Goal: Task Accomplishment & Management: Manage account settings

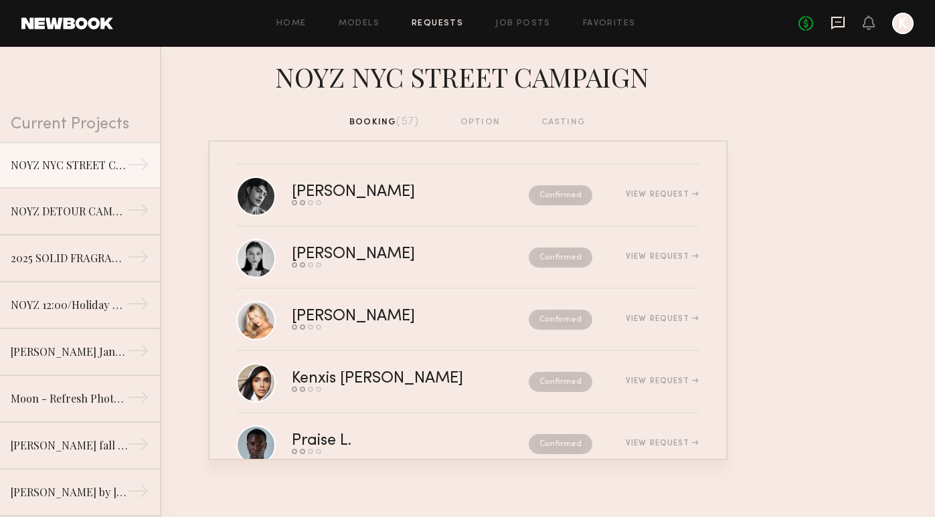
click at [843, 27] on icon at bounding box center [837, 23] width 13 height 13
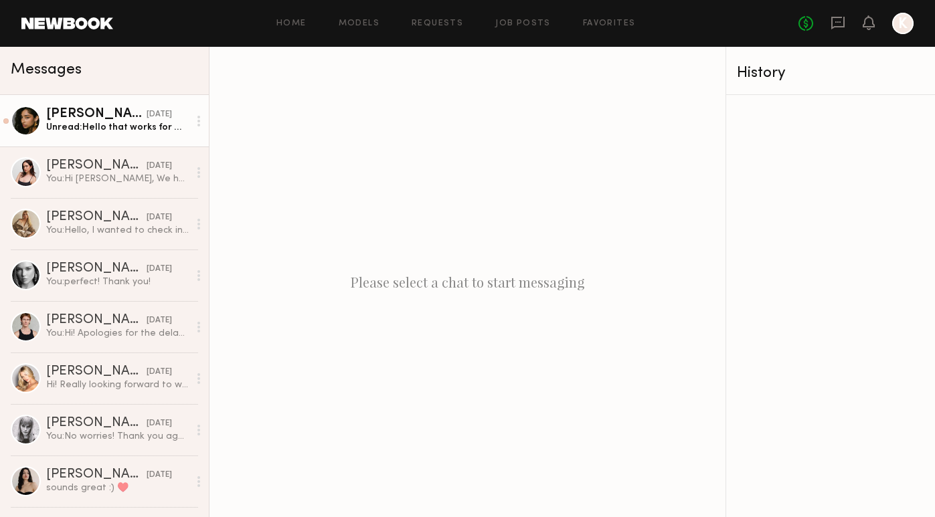
click at [113, 130] on div "Unread: Hello that works for me :)" at bounding box center [117, 127] width 143 height 13
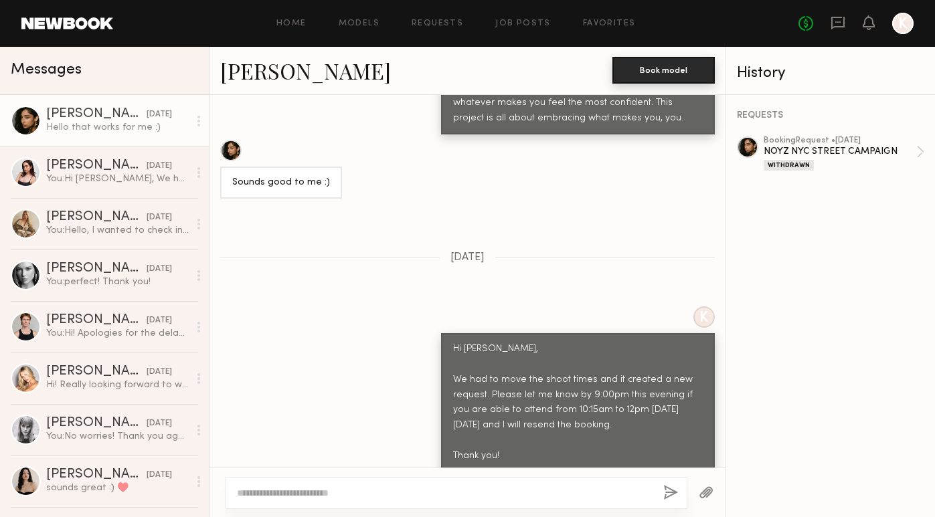
click at [665, 75] on button "Book model" at bounding box center [663, 70] width 102 height 27
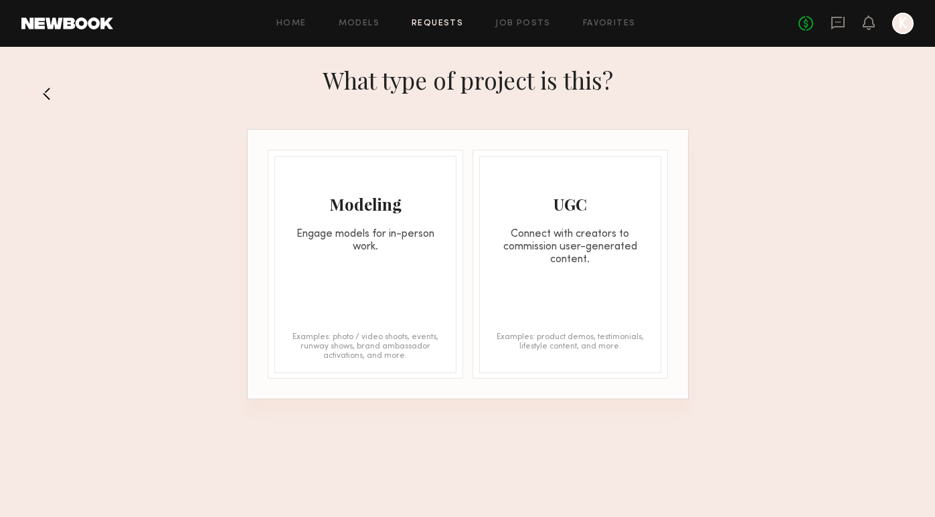
click at [282, 286] on div "Modeling Engage models for in-person work. Examples: photo / video shoots, even…" at bounding box center [365, 264] width 182 height 217
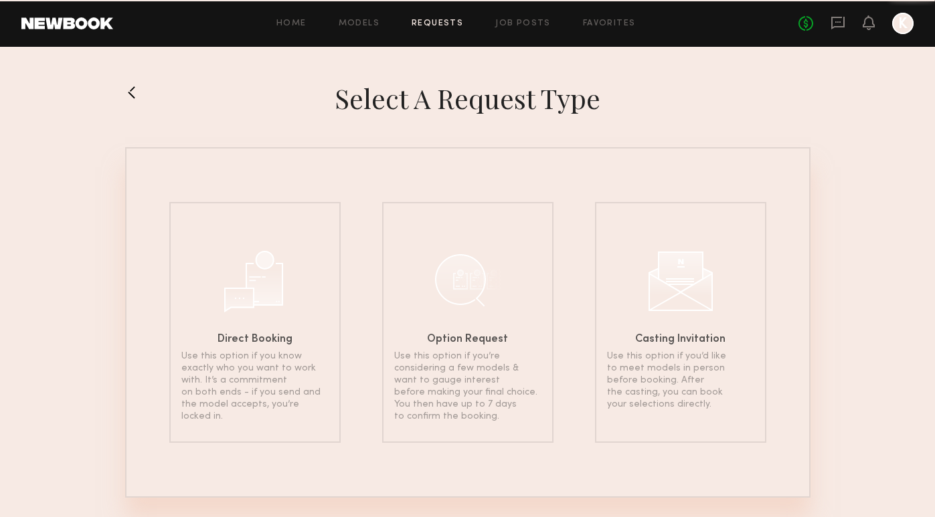
click at [282, 286] on div at bounding box center [255, 279] width 67 height 67
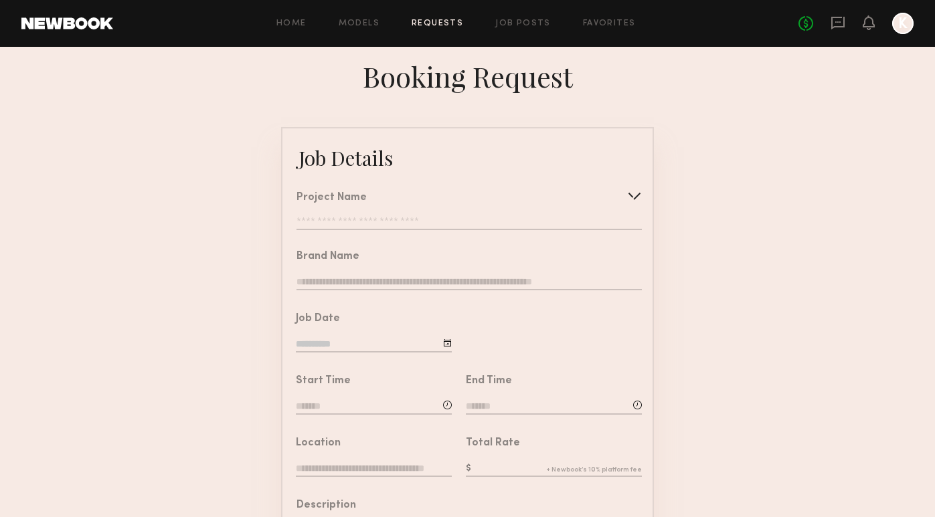
click at [454, 218] on input "text" at bounding box center [468, 223] width 345 height 13
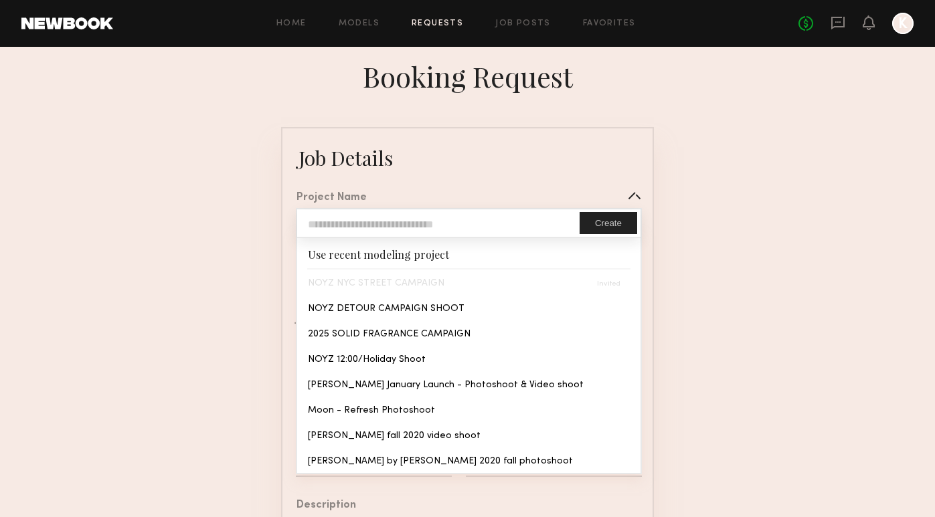
click at [402, 284] on div "NOYZ NYC STREET CAMPAIGN" at bounding box center [468, 282] width 343 height 25
click at [634, 80] on div "Booking Request" at bounding box center [467, 76] width 935 height 37
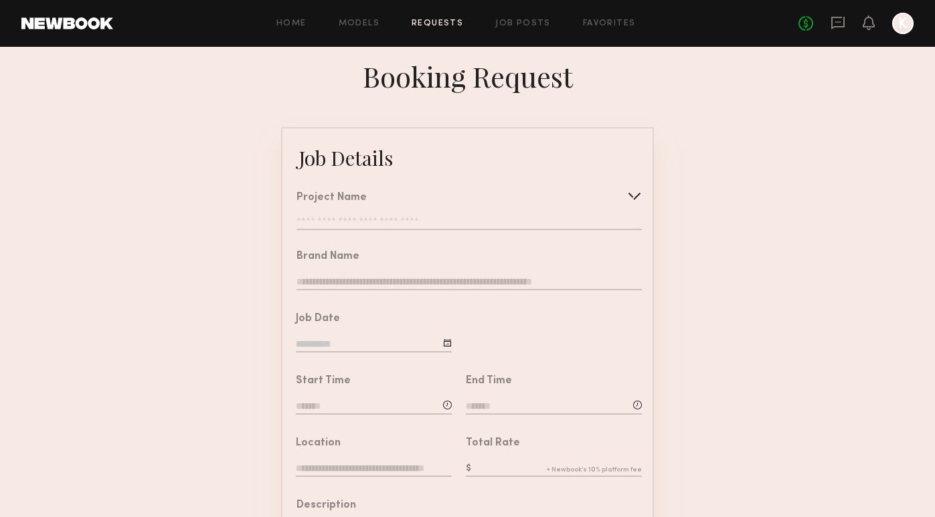
click at [415, 21] on link "Requests" at bounding box center [438, 23] width 52 height 9
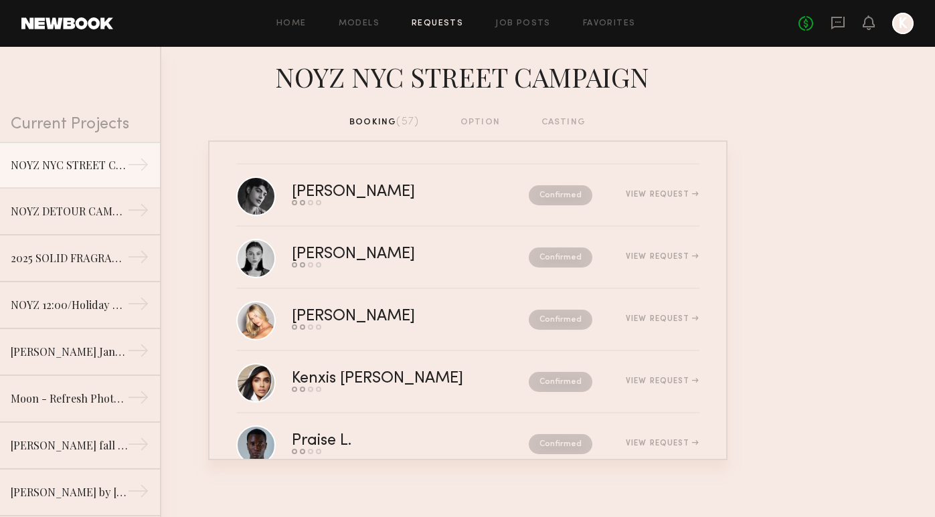
click at [487, 122] on div "booking (57) option casting" at bounding box center [467, 122] width 236 height 15
click at [533, 17] on div "Home Models Requests Job Posts Favorites Sign Out No fees up to $5,000 K" at bounding box center [513, 23] width 800 height 21
click at [534, 21] on link "Job Posts" at bounding box center [523, 23] width 56 height 9
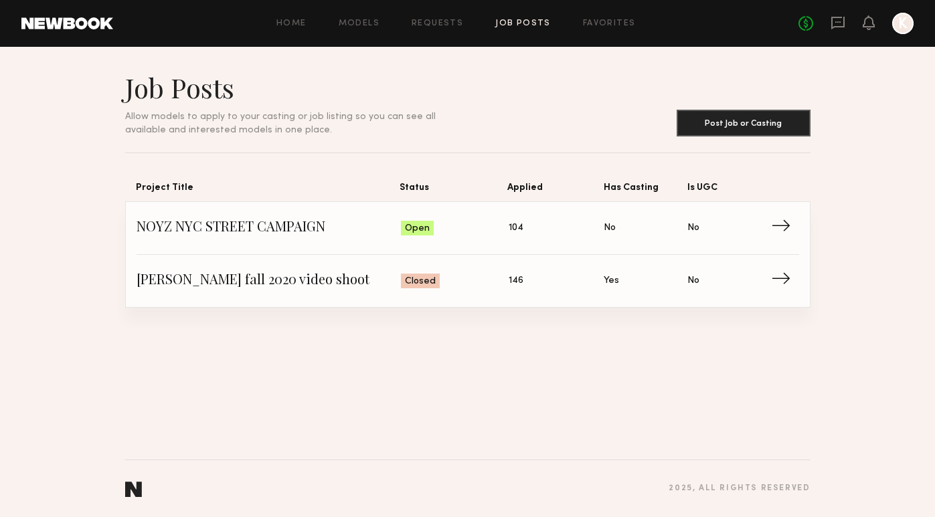
click at [434, 17] on div "Home Models Requests Job Posts Favorites Sign Out No fees up to $5,000 K" at bounding box center [513, 23] width 800 height 21
click at [439, 7] on header "Home Models Requests Job Posts Favorites Sign Out No fees up to $5,000 K" at bounding box center [467, 23] width 935 height 47
click at [439, 19] on link "Requests" at bounding box center [438, 23] width 52 height 9
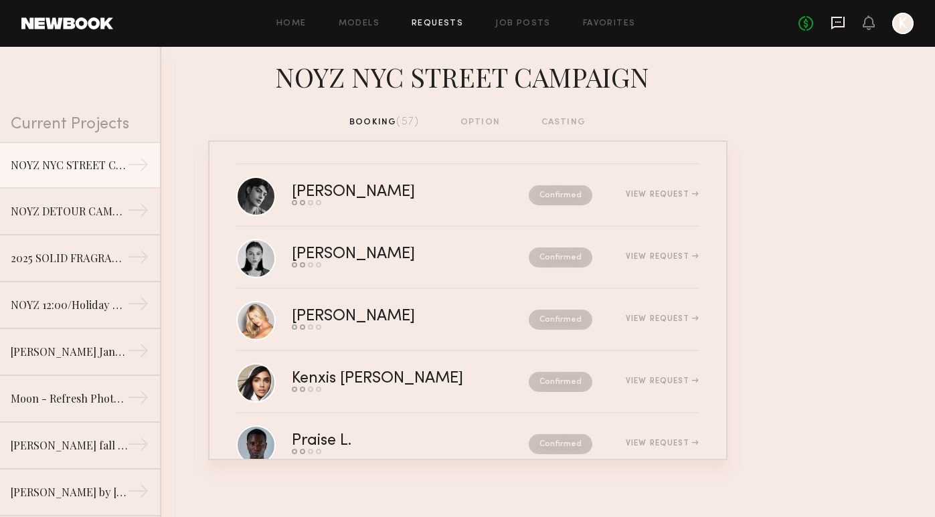
click at [840, 27] on icon at bounding box center [837, 23] width 13 height 13
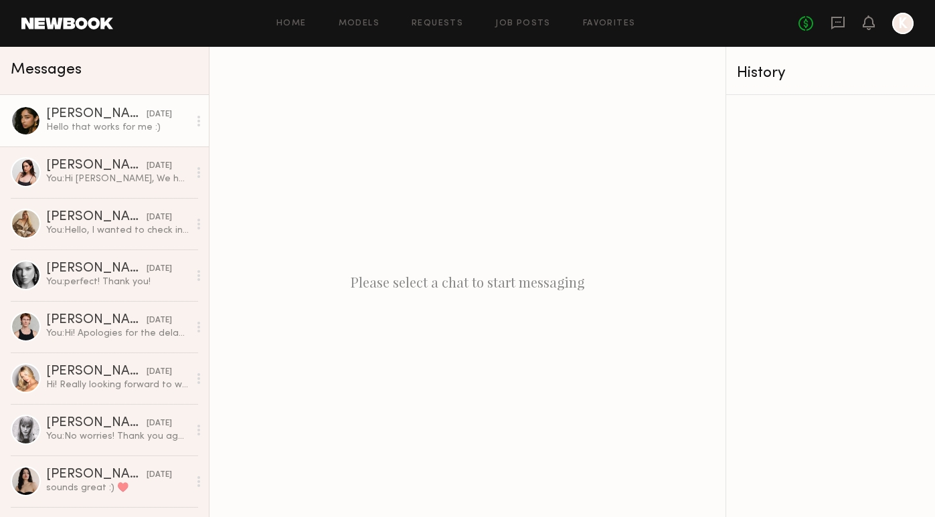
click at [74, 124] on div "Hello that works for me :)" at bounding box center [117, 127] width 143 height 13
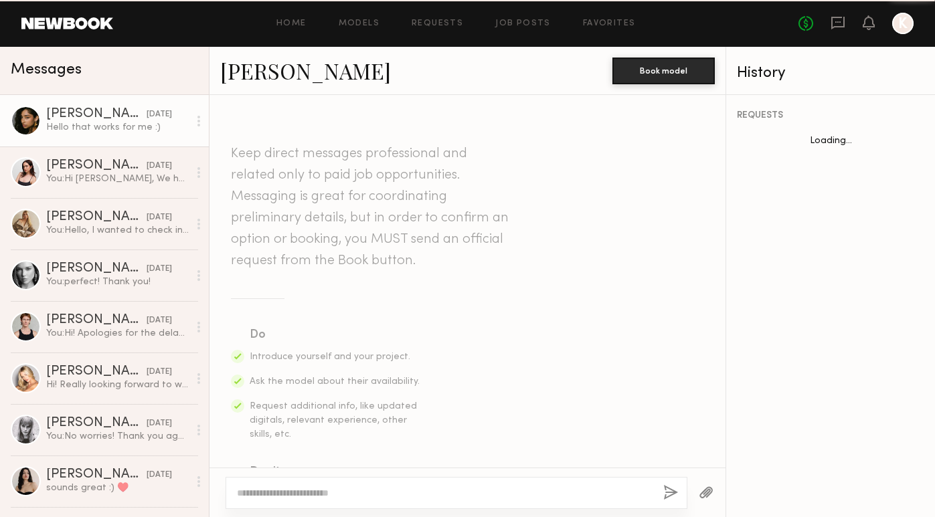
scroll to position [1438, 0]
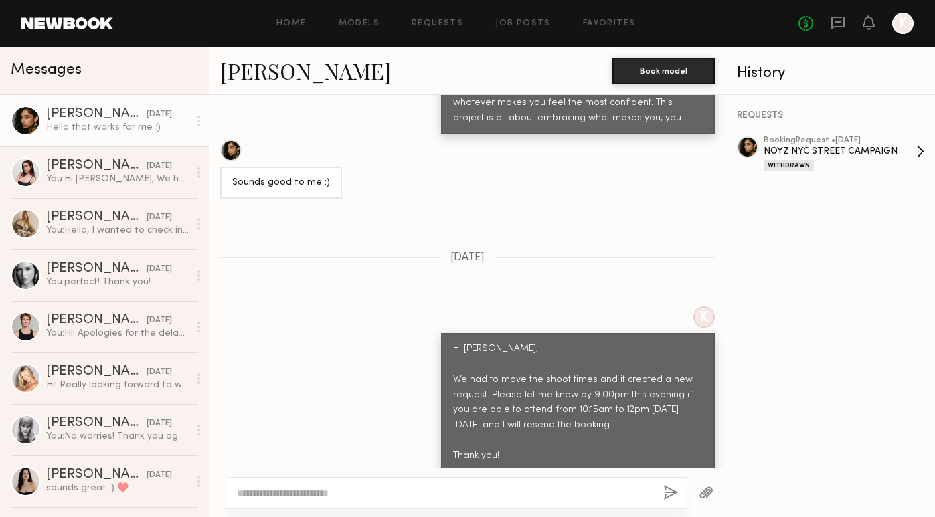
click at [817, 161] on div "Withdrawn" at bounding box center [840, 164] width 153 height 11
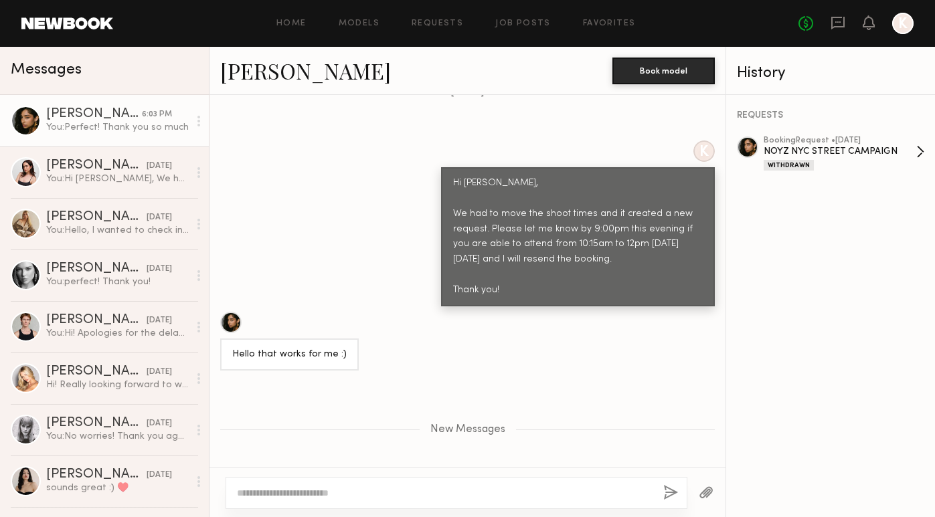
scroll to position [1731, 0]
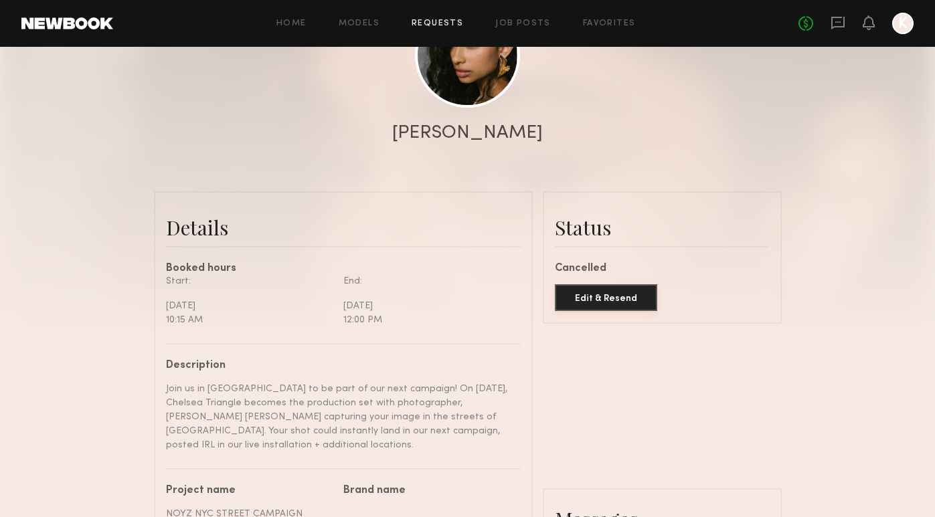
scroll to position [1559, 0]
click at [626, 305] on button "Edit & Resend" at bounding box center [606, 297] width 102 height 27
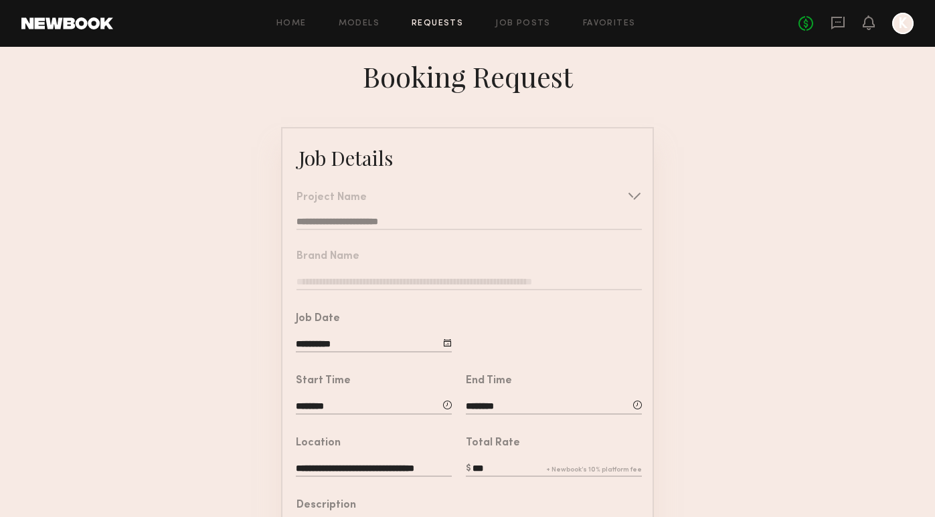
scroll to position [56, 0]
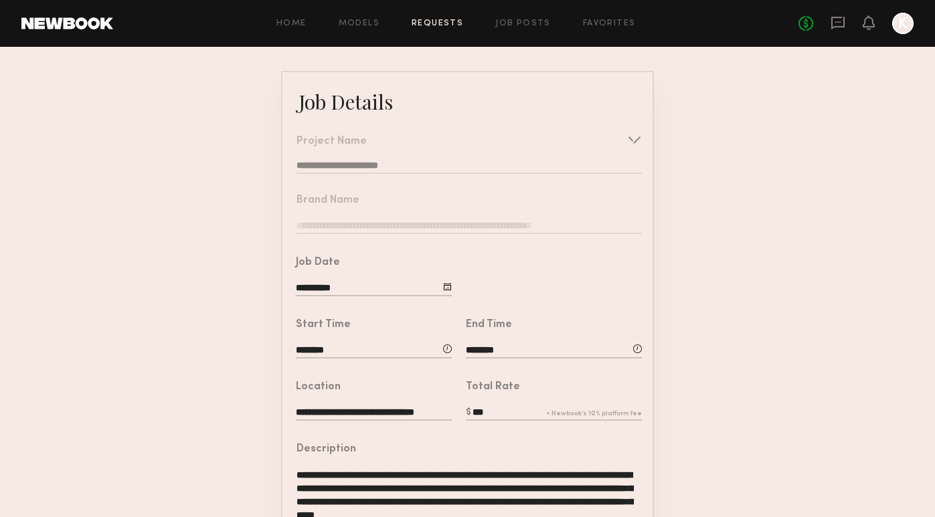
click at [371, 155] on nb-form-field "**********" at bounding box center [467, 149] width 370 height 59
click at [373, 163] on nb-form-field "**********" at bounding box center [467, 149] width 370 height 59
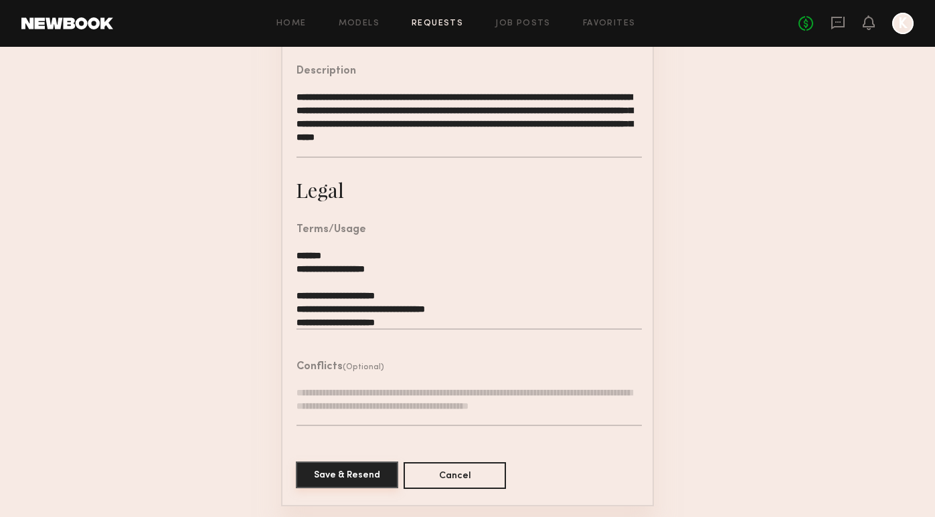
scroll to position [434, 0]
click at [347, 477] on button "Save & Resend" at bounding box center [347, 475] width 102 height 27
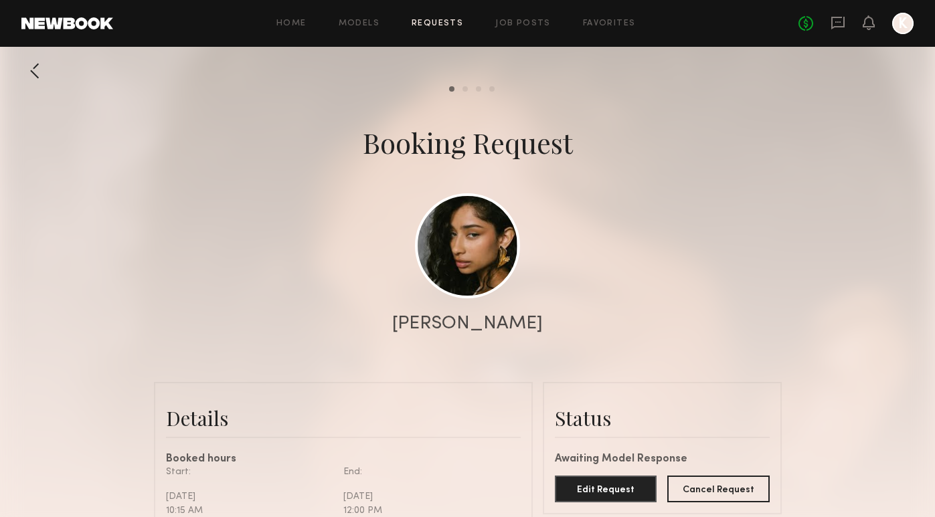
scroll to position [1622, 0]
click at [433, 24] on link "Requests" at bounding box center [438, 23] width 52 height 9
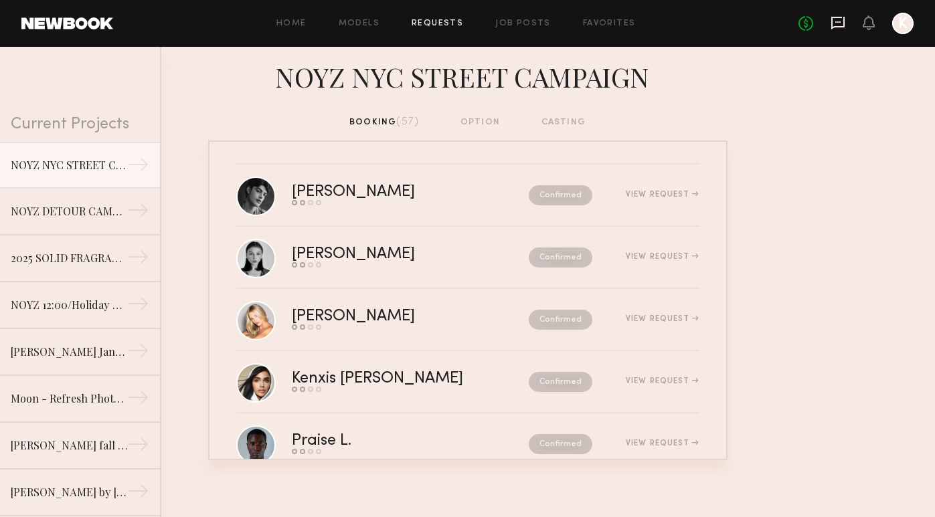
click at [843, 20] on icon at bounding box center [837, 22] width 15 height 15
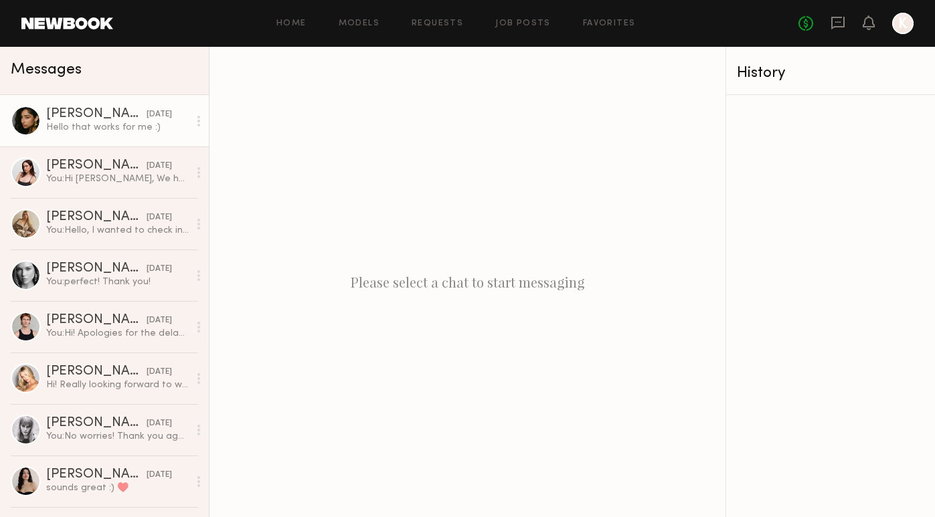
click at [104, 114] on div "[PERSON_NAME]" at bounding box center [96, 114] width 100 height 13
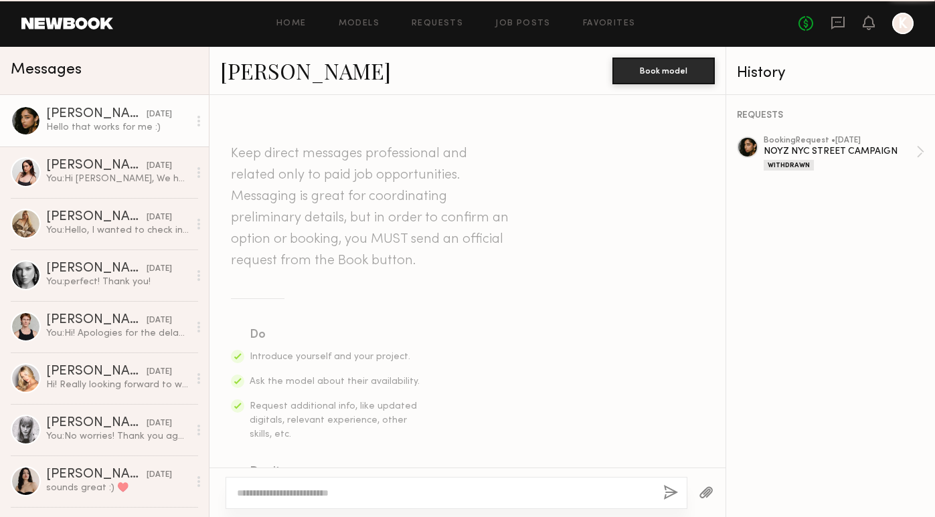
scroll to position [1438, 0]
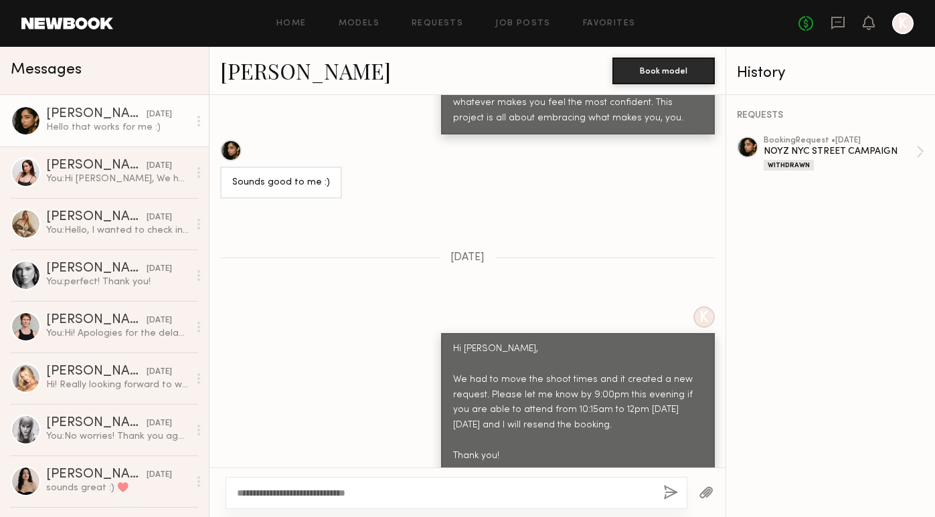
click at [241, 493] on textarea "**********" at bounding box center [445, 493] width 416 height 13
type textarea "**********"
click at [669, 491] on button "button" at bounding box center [670, 493] width 15 height 17
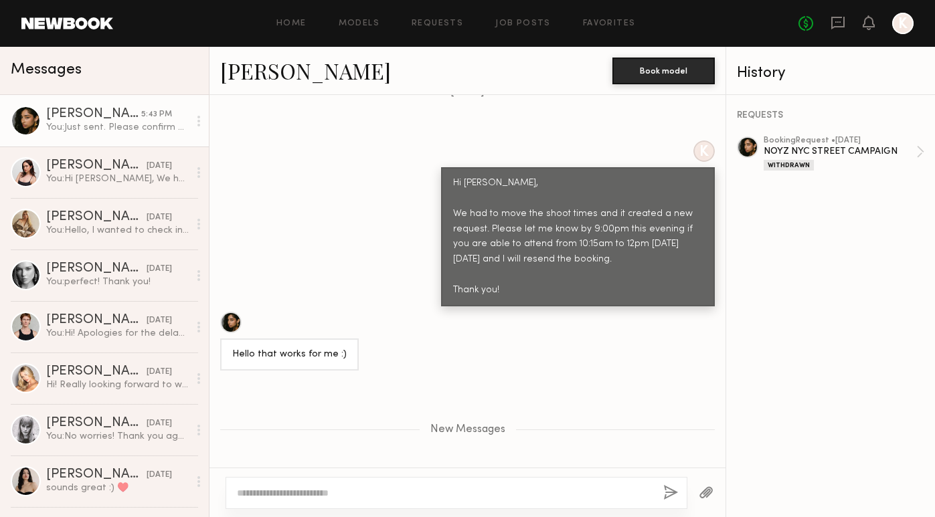
click at [86, 118] on div "[PERSON_NAME]" at bounding box center [93, 114] width 95 height 13
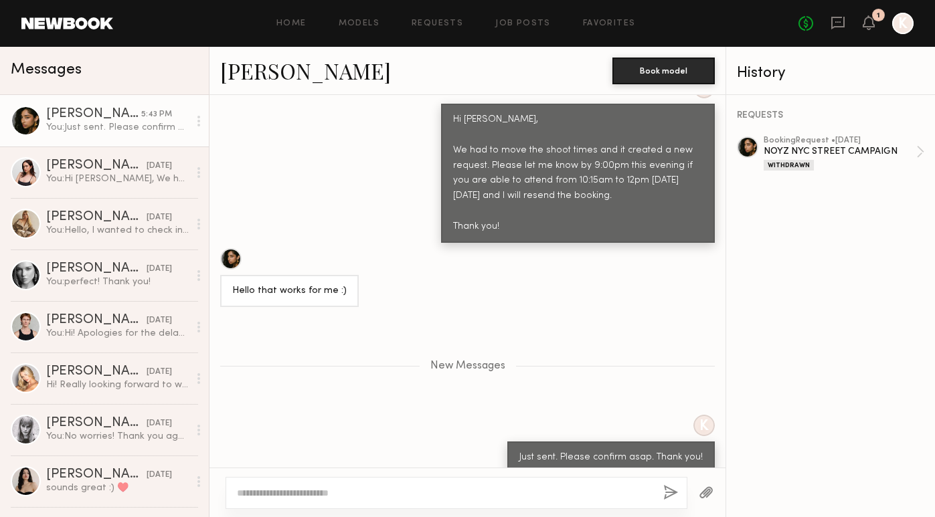
scroll to position [0, 0]
click at [869, 27] on icon at bounding box center [868, 21] width 11 height 9
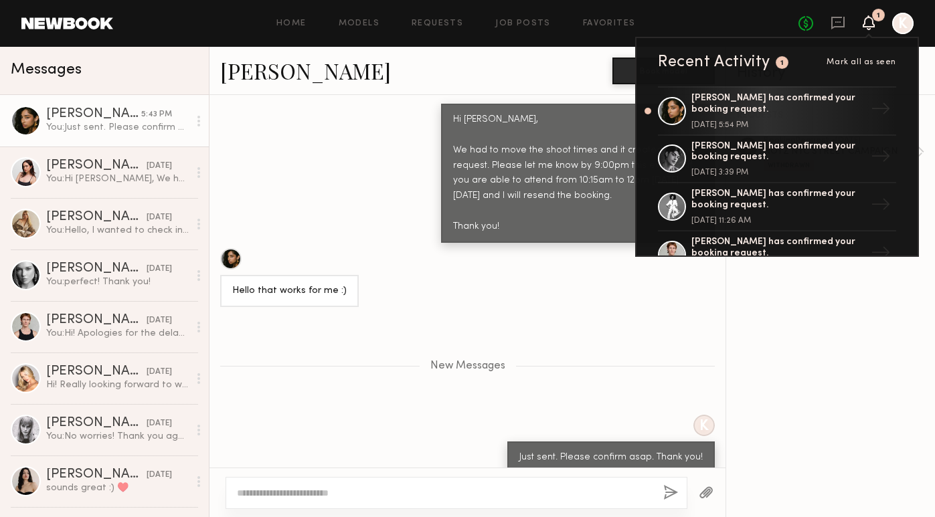
click at [472, 87] on div "Valerie B. Book model" at bounding box center [467, 71] width 516 height 48
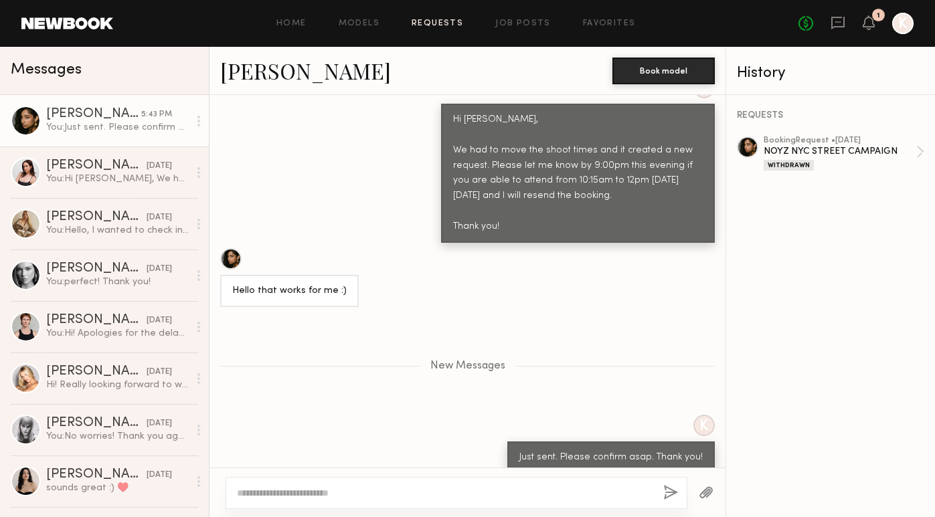
click at [439, 26] on link "Requests" at bounding box center [438, 23] width 52 height 9
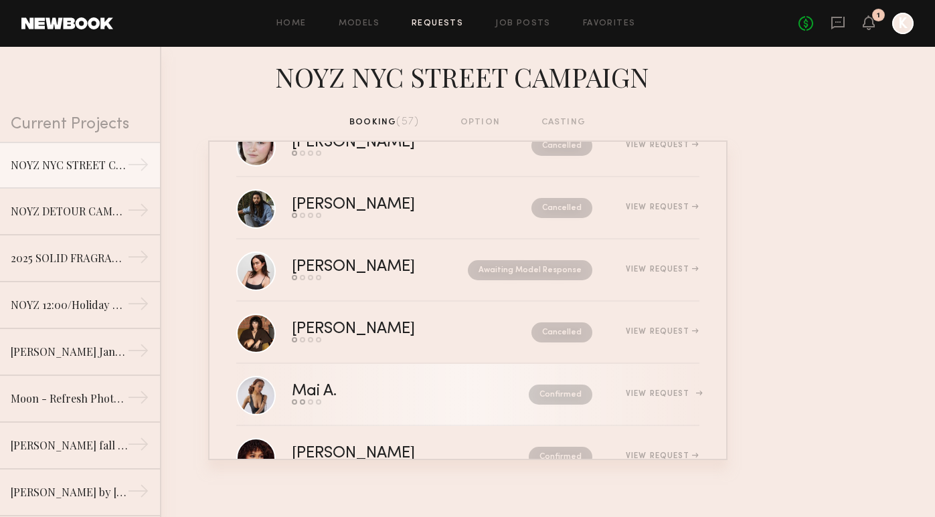
scroll to position [1804, 0]
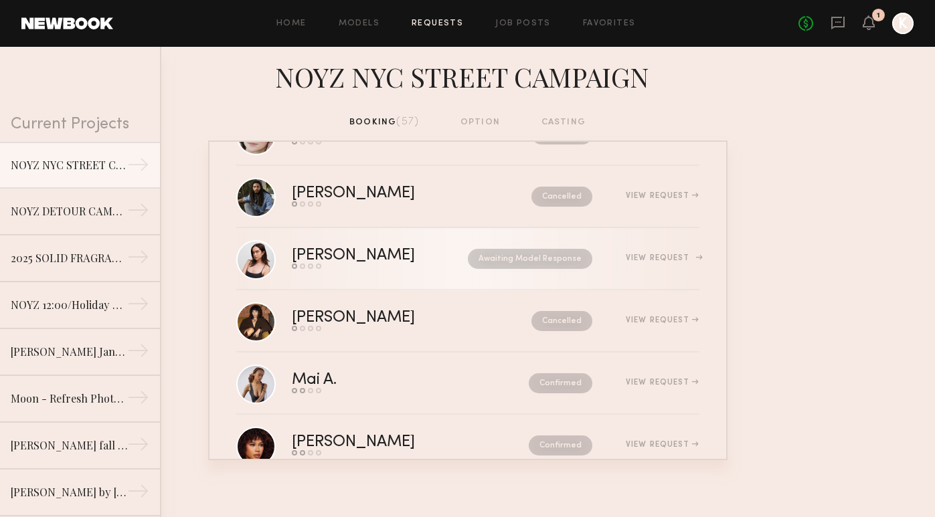
click at [426, 286] on link "Hannah R. Send request Model response Review hours worked Pay model Awaiting Mo…" at bounding box center [467, 259] width 463 height 62
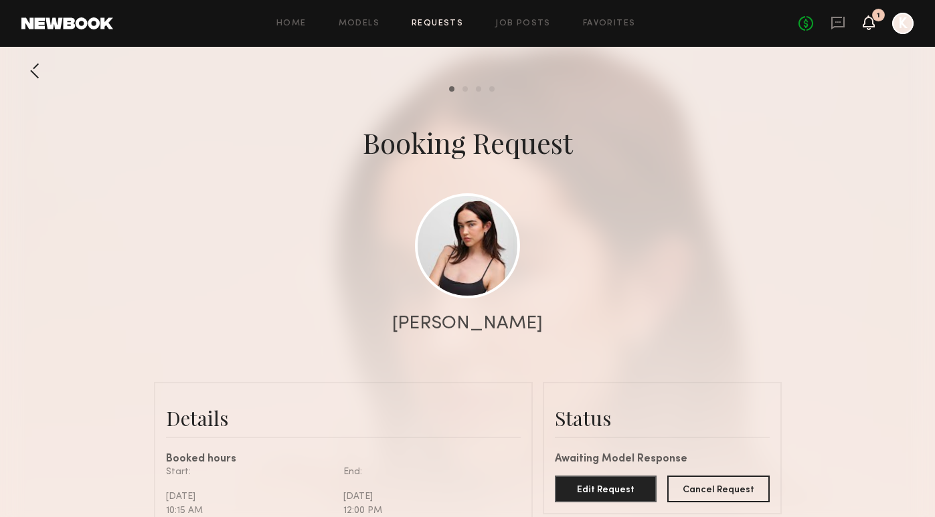
click at [871, 29] on icon at bounding box center [869, 22] width 12 height 15
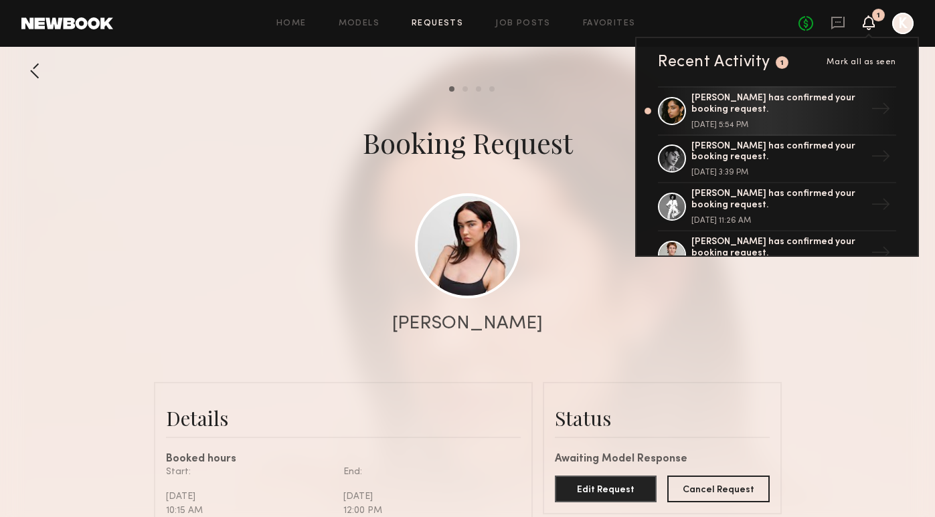
click at [603, 98] on div at bounding box center [467, 267] width 935 height 535
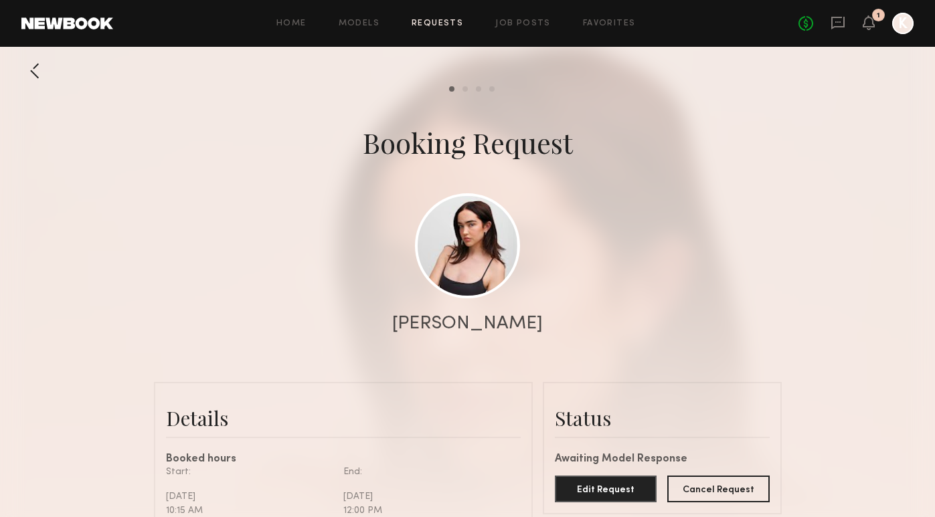
click at [426, 15] on div "Home Models Requests Job Posts Favorites Sign Out No fees up to $5,000 1 K" at bounding box center [513, 23] width 800 height 21
click at [430, 24] on link "Requests" at bounding box center [438, 23] width 52 height 9
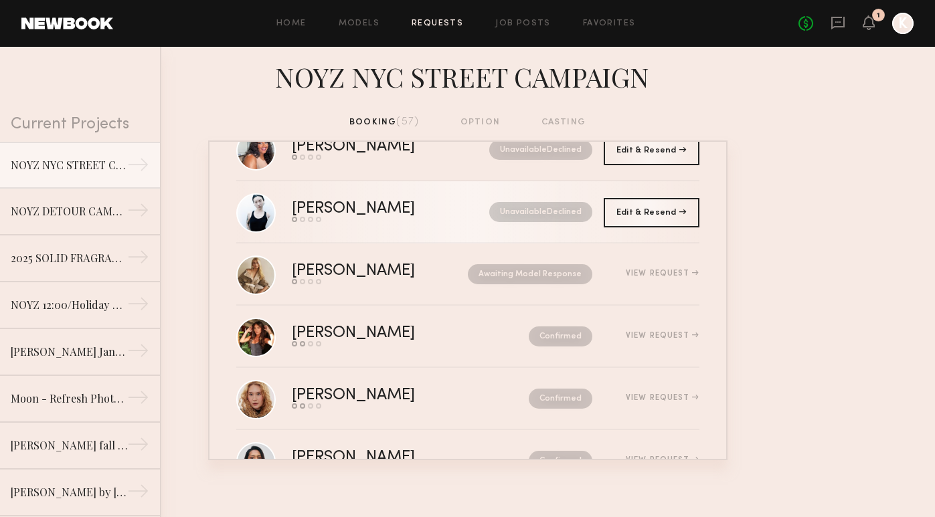
scroll to position [1430, 0]
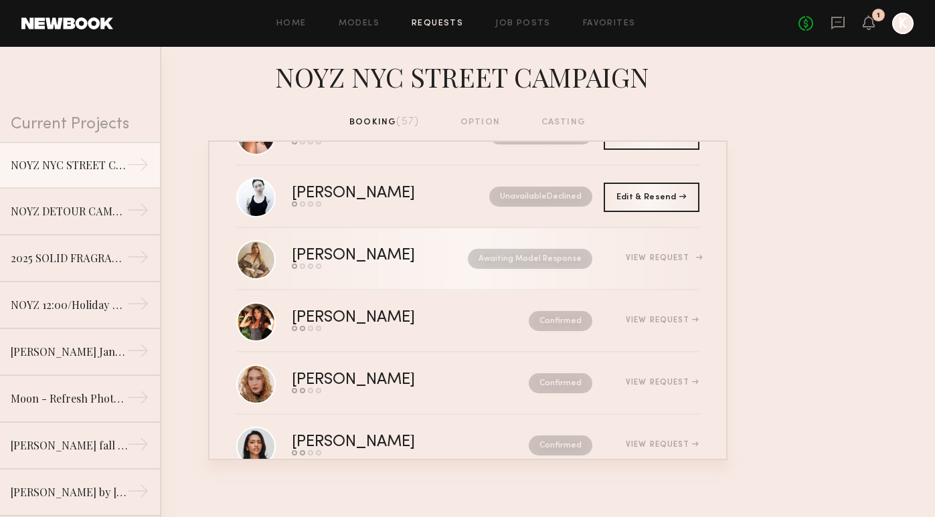
click at [426, 283] on link "Frances B. Send request Model response Review hours worked Pay model Awaiting M…" at bounding box center [467, 259] width 463 height 62
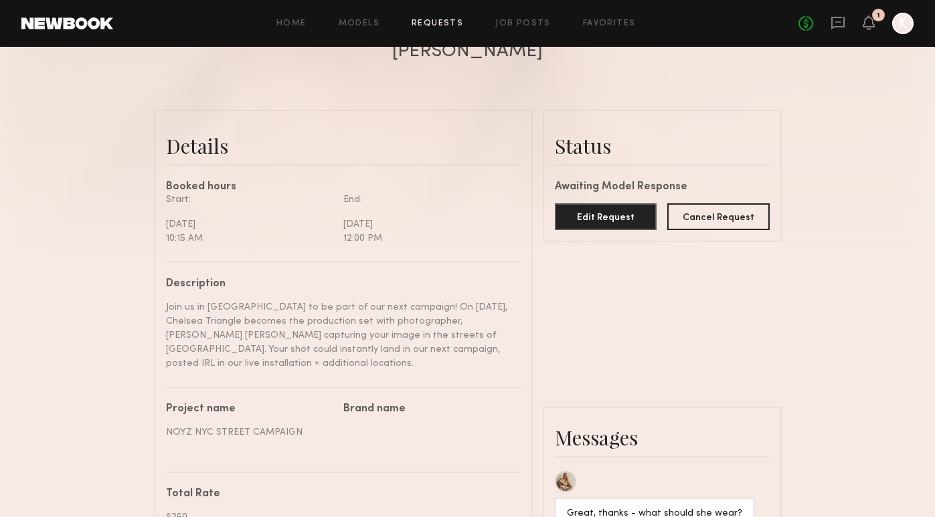
scroll to position [266, 0]
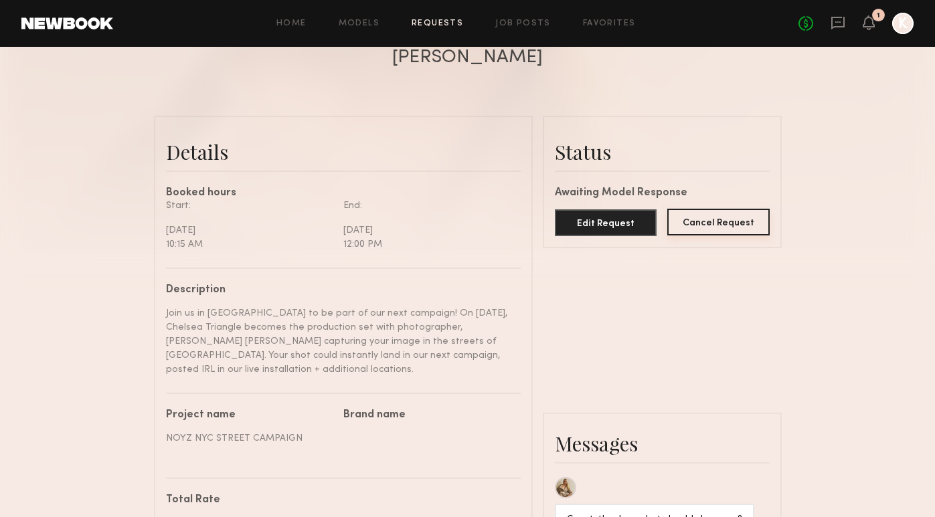
click at [730, 229] on button "Cancel Request" at bounding box center [718, 222] width 102 height 27
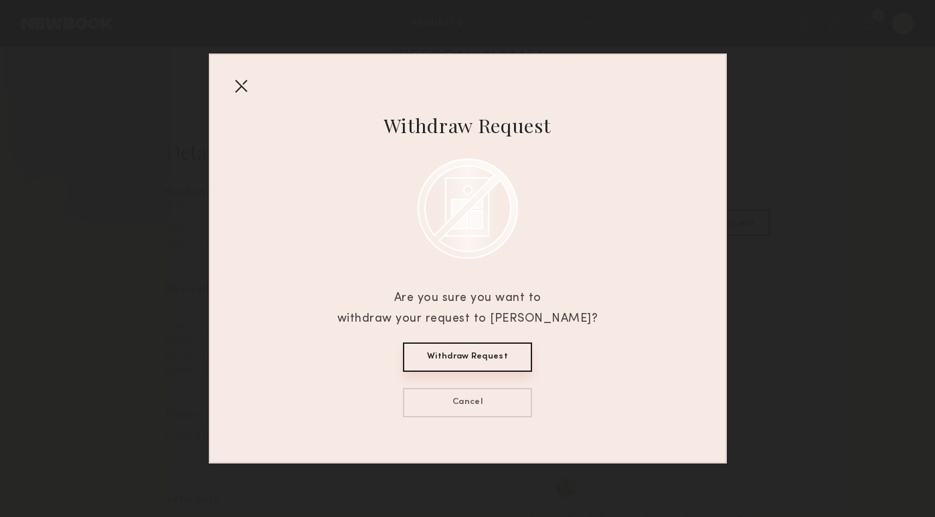
click at [498, 355] on button "Withdraw Request" at bounding box center [467, 357] width 129 height 29
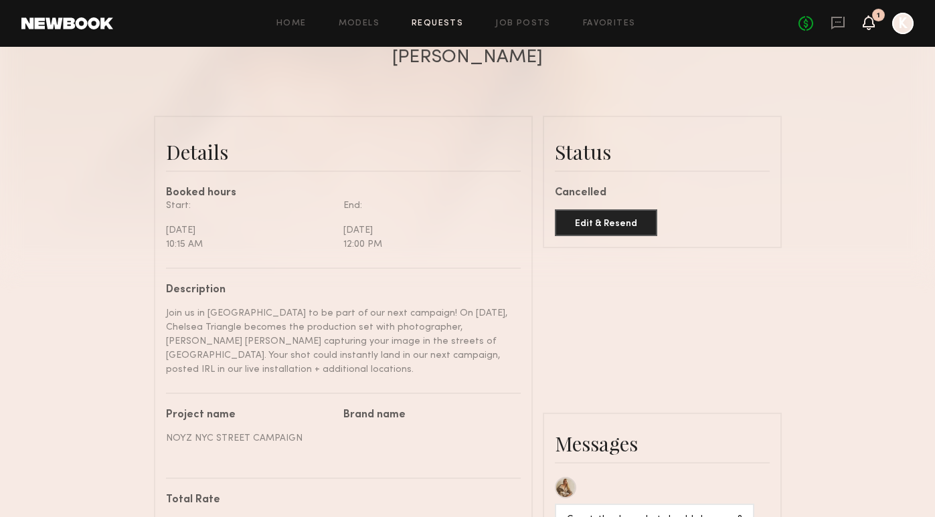
click at [869, 23] on icon at bounding box center [868, 21] width 11 height 9
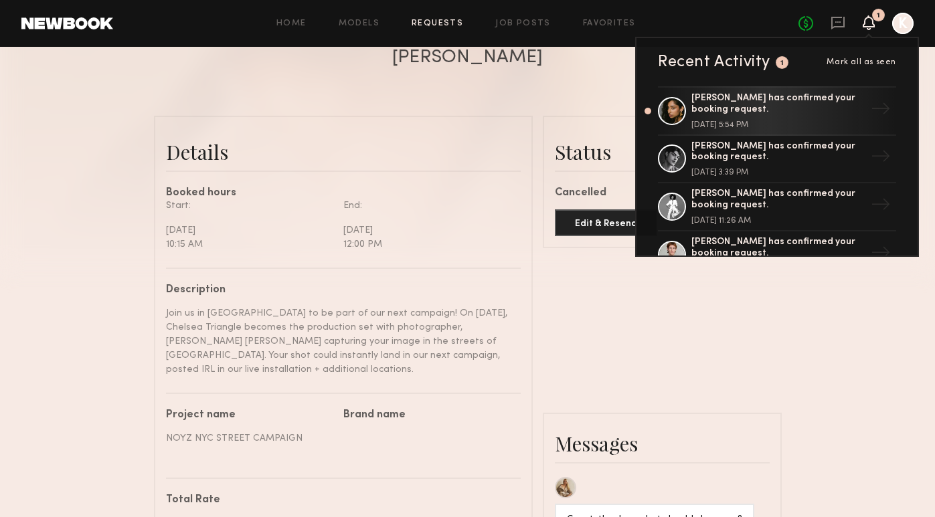
click at [252, 100] on div at bounding box center [467, 1] width 935 height 535
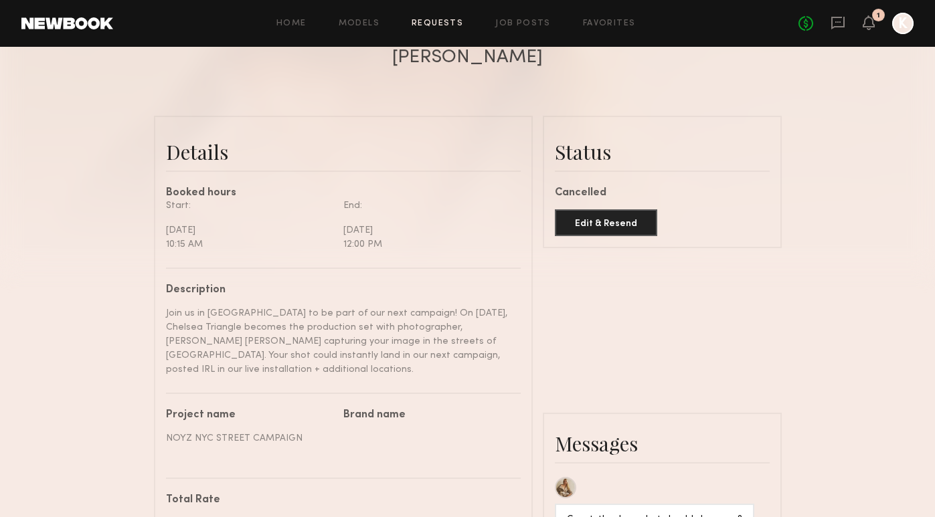
click at [431, 24] on link "Requests" at bounding box center [438, 23] width 52 height 9
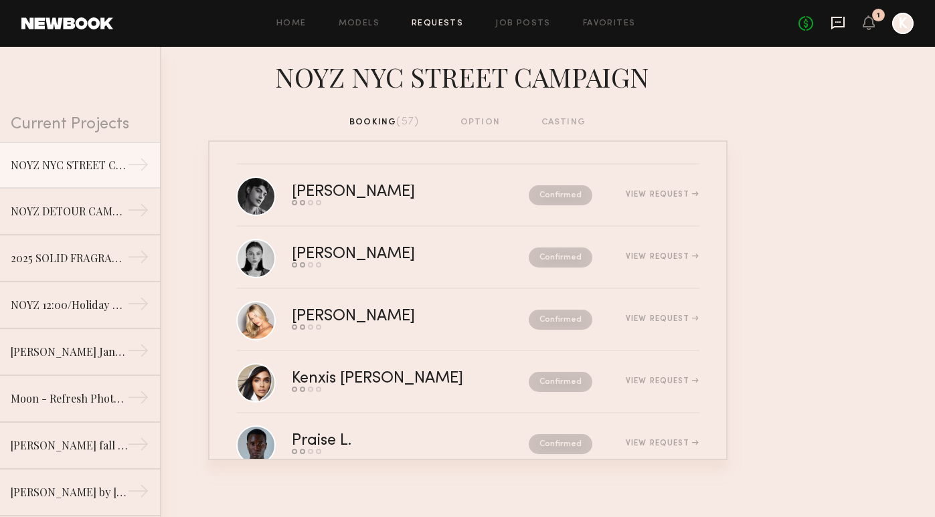
click at [842, 24] on icon at bounding box center [837, 22] width 15 height 15
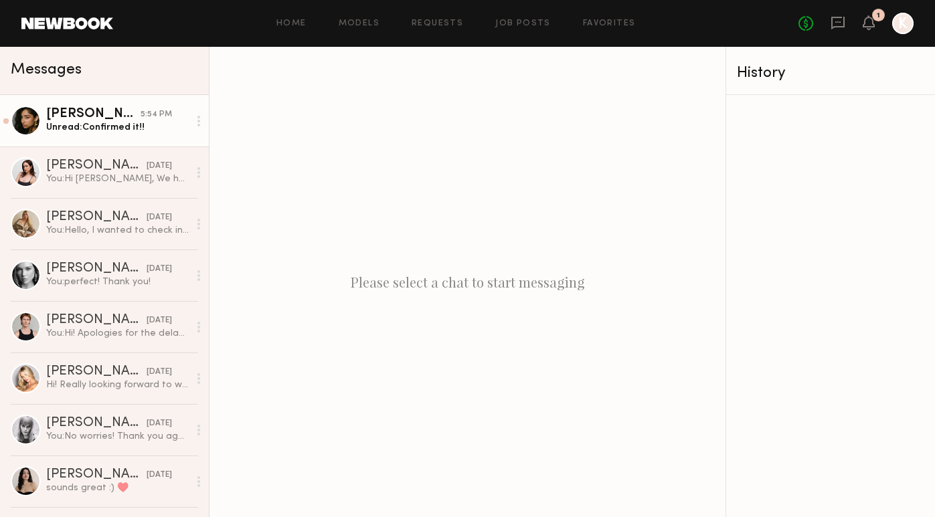
click at [108, 116] on div "[PERSON_NAME]" at bounding box center [93, 114] width 94 height 13
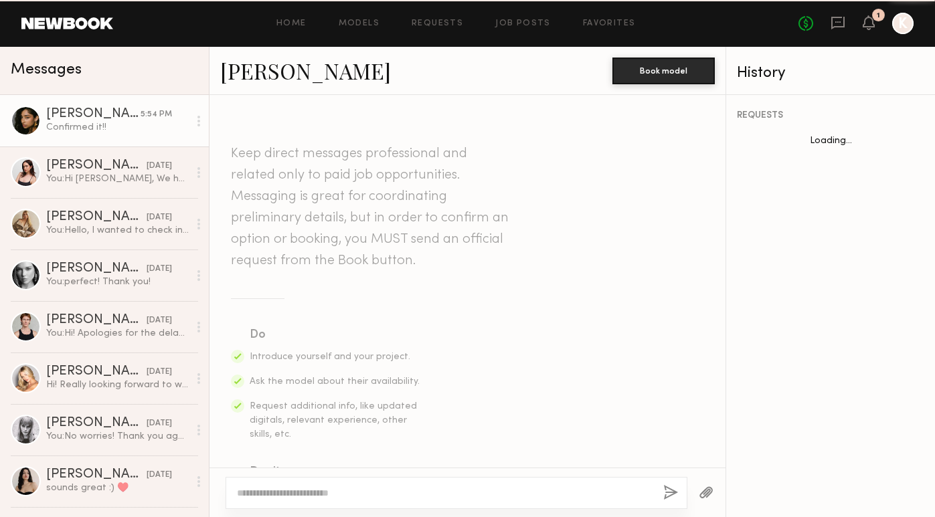
scroll to position [1565, 0]
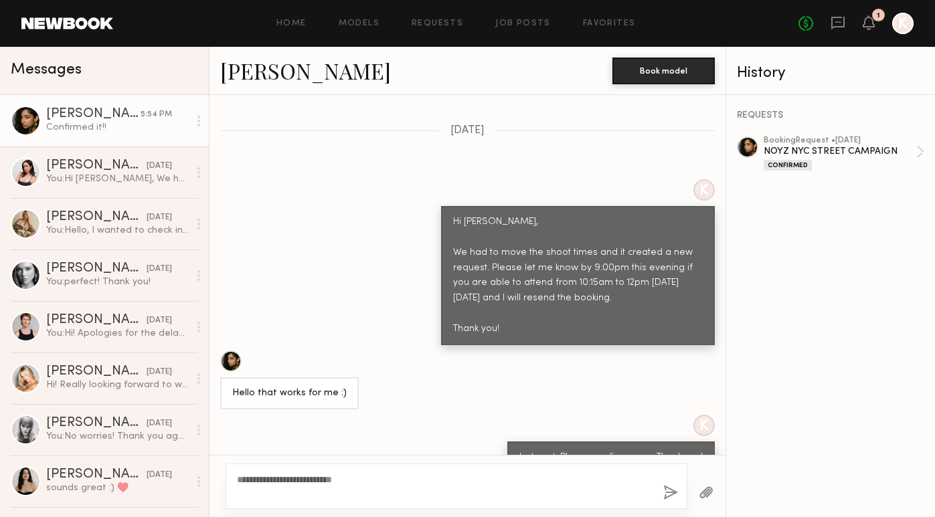
type textarea "**********"
click at [663, 497] on div "**********" at bounding box center [457, 487] width 462 height 46
click at [672, 493] on button "button" at bounding box center [670, 493] width 15 height 17
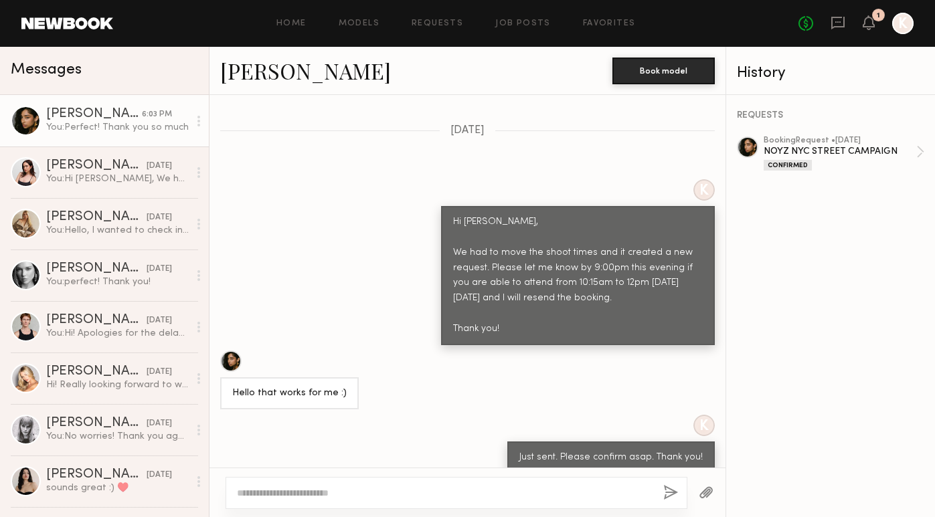
scroll to position [1731, 0]
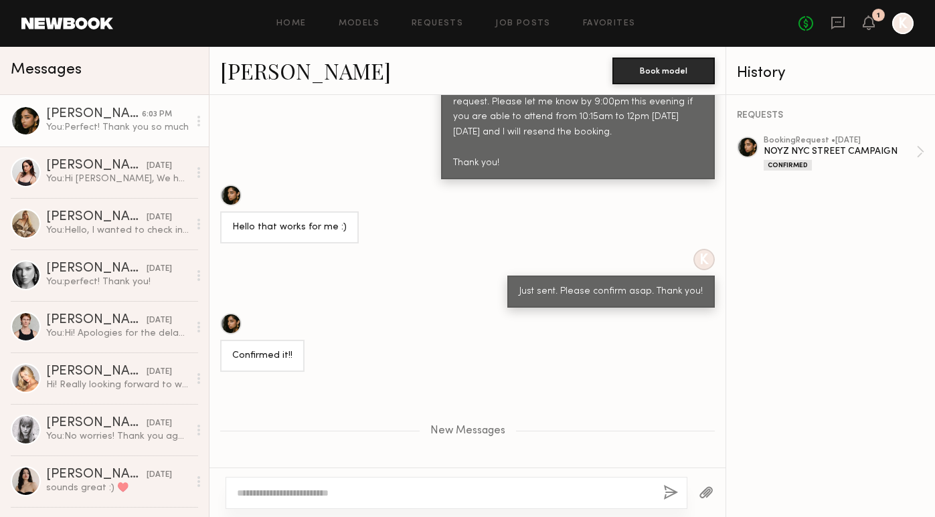
click at [70, 23] on link at bounding box center [67, 23] width 92 height 12
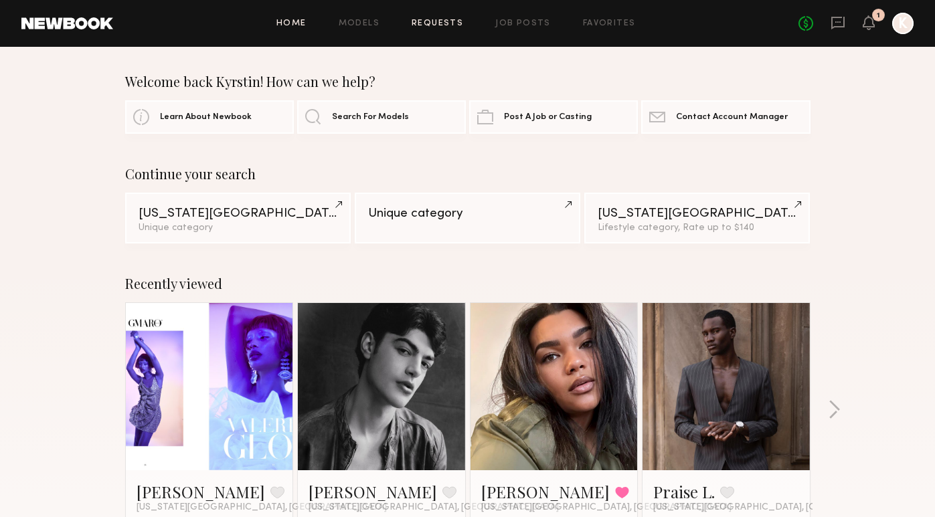
click at [452, 26] on link "Requests" at bounding box center [438, 23] width 52 height 9
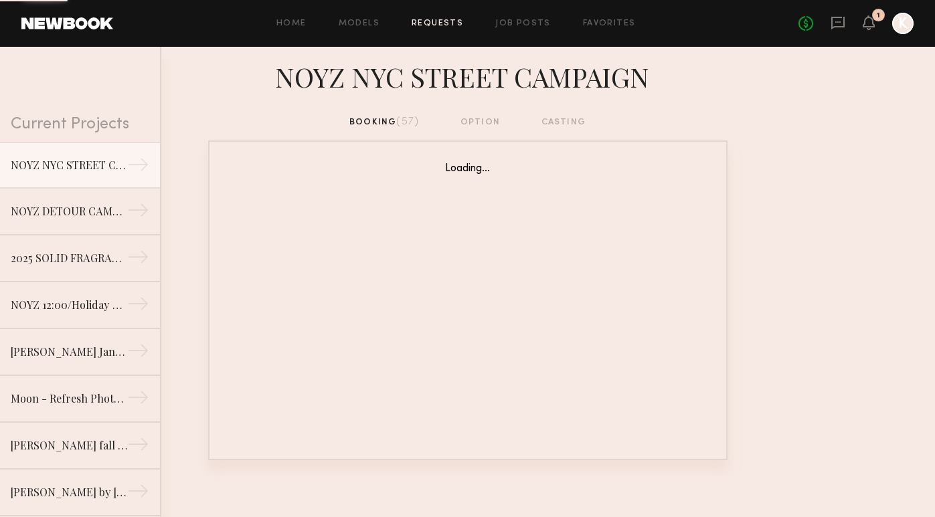
click at [860, 24] on div "No fees up to $5,000 1 K" at bounding box center [855, 23] width 115 height 21
click at [875, 24] on div "No fees up to $5,000 1 K" at bounding box center [855, 23] width 115 height 21
click at [870, 24] on icon at bounding box center [868, 21] width 11 height 9
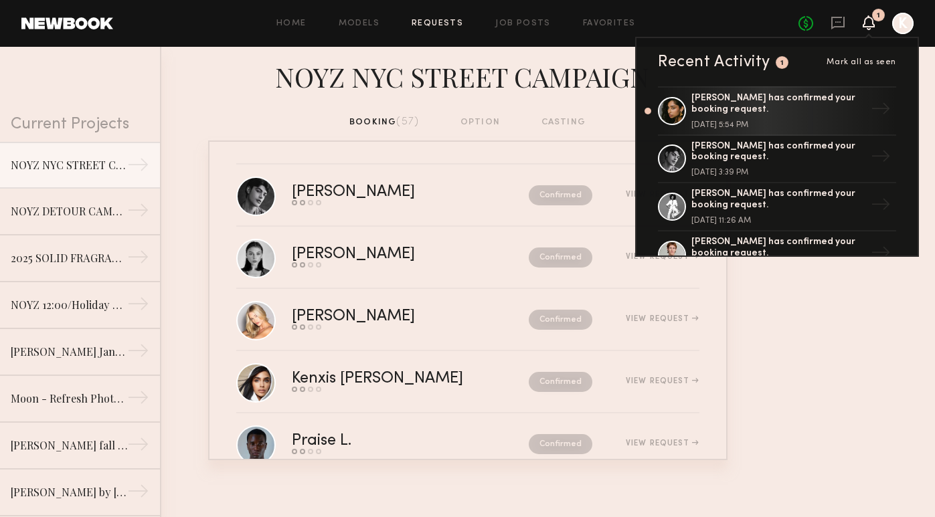
click at [876, 63] on span "Mark all as seen" at bounding box center [861, 62] width 70 height 8
